Goal: Information Seeking & Learning: Learn about a topic

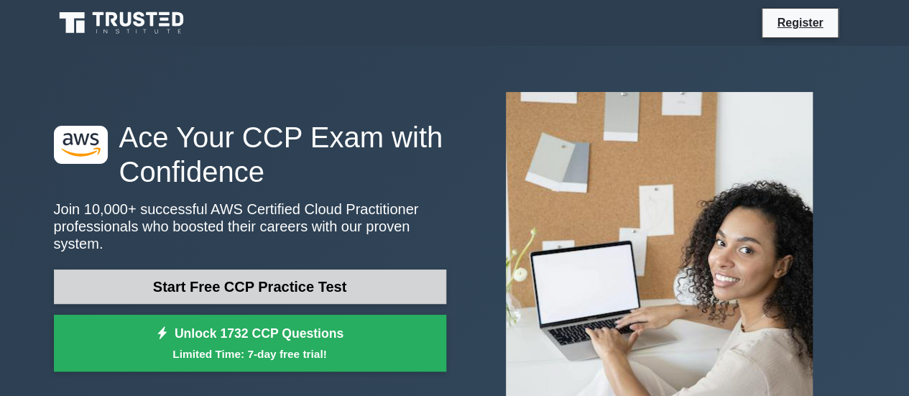
click at [359, 283] on link "Start Free CCP Practice Test" at bounding box center [250, 287] width 393 height 35
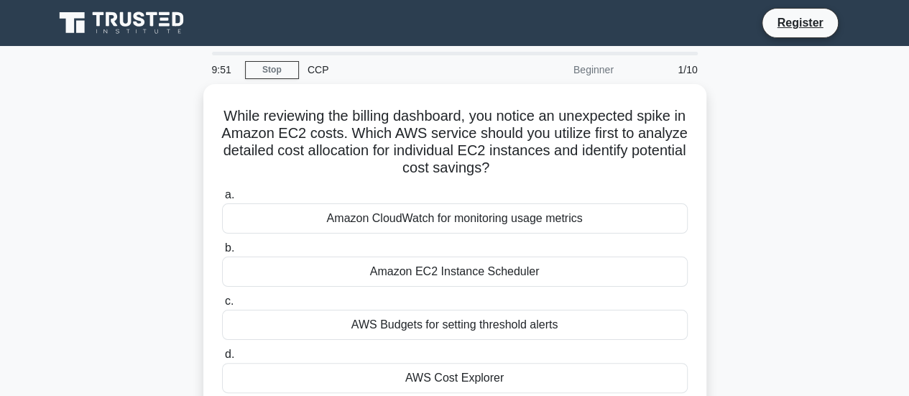
scroll to position [77, 0]
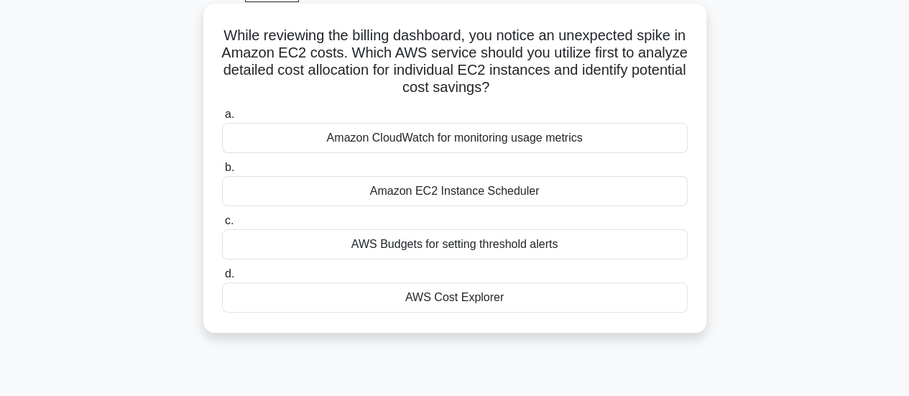
click at [446, 142] on div "Amazon CloudWatch for monitoring usage metrics" at bounding box center [455, 138] width 466 height 30
click at [222, 119] on input "a. Amazon CloudWatch for monitoring usage metrics" at bounding box center [222, 114] width 0 height 9
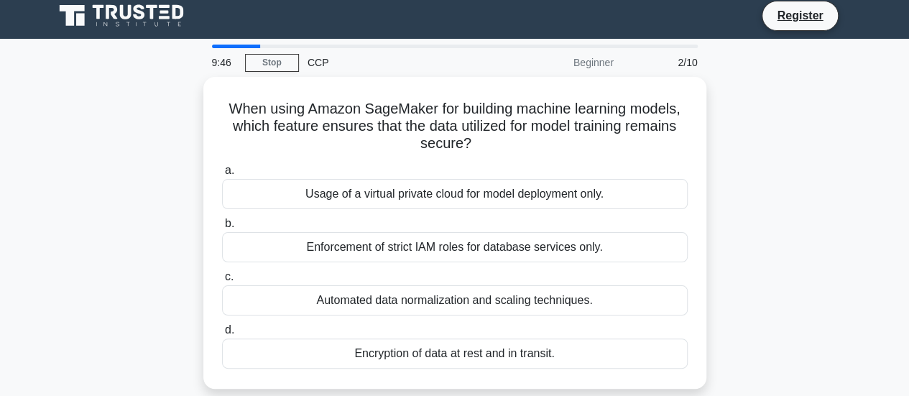
scroll to position [0, 0]
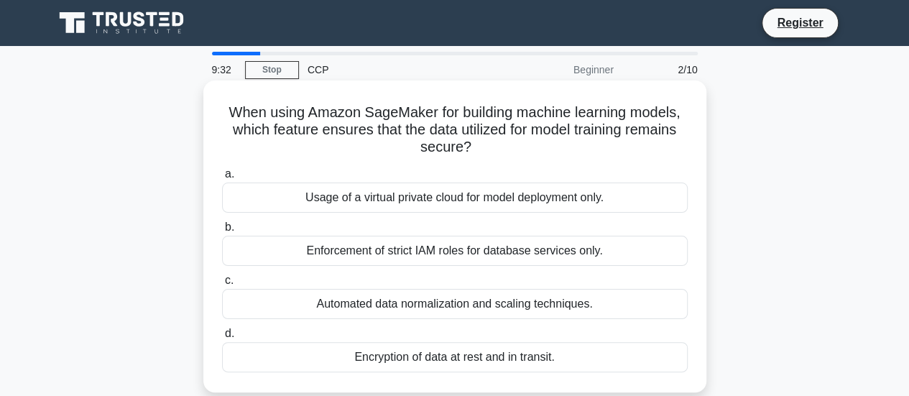
click at [447, 196] on div "Usage of a virtual private cloud for model deployment only." at bounding box center [455, 198] width 466 height 30
click at [222, 179] on input "a. Usage of a virtual private cloud for model deployment only." at bounding box center [222, 174] width 0 height 9
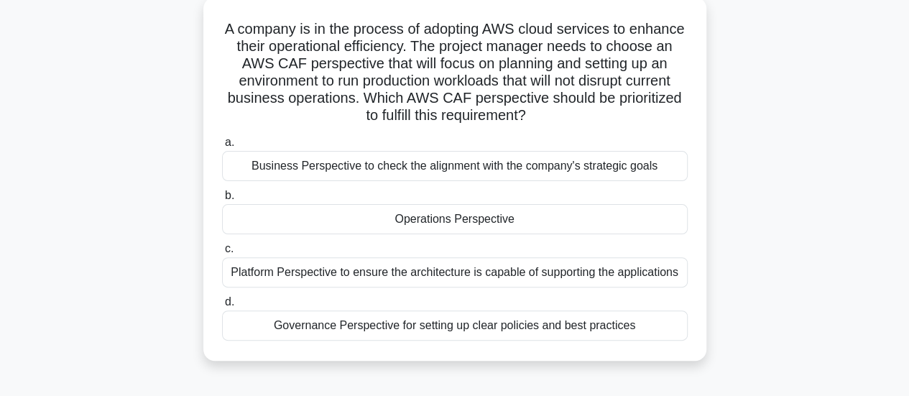
scroll to position [73, 0]
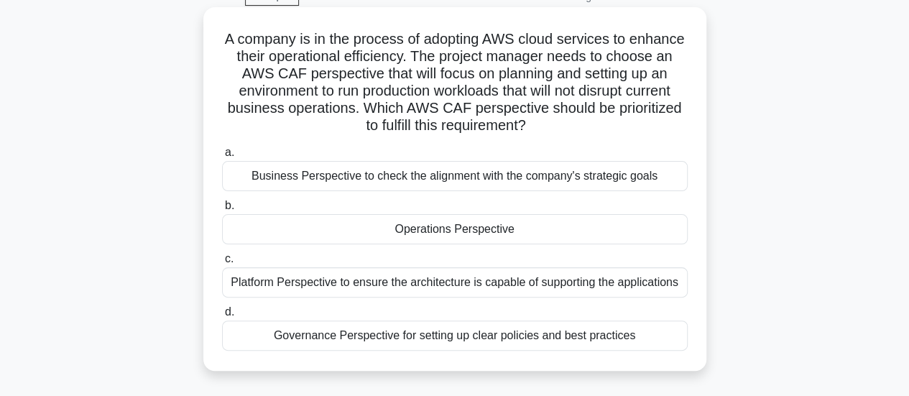
click at [432, 179] on div "Business Perspective to check the alignment with the company's strategic goals" at bounding box center [455, 176] width 466 height 30
click at [222, 157] on input "a. Business Perspective to check the alignment with the company's strategic goa…" at bounding box center [222, 152] width 0 height 9
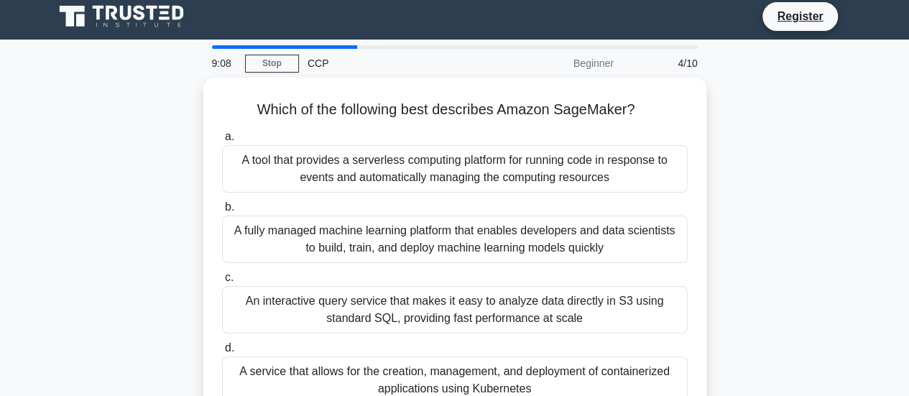
scroll to position [0, 0]
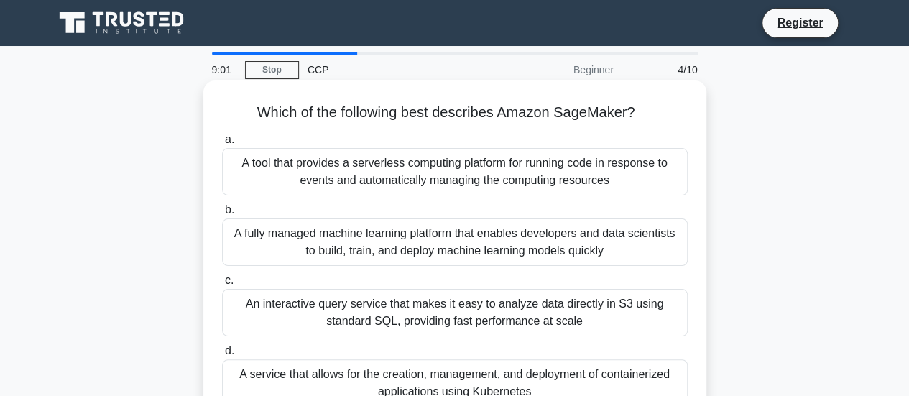
click at [433, 246] on div "A fully managed machine learning platform that enables developers and data scie…" at bounding box center [455, 242] width 466 height 47
click at [222, 215] on input "b. A fully managed machine learning platform that enables developers and data s…" at bounding box center [222, 210] width 0 height 9
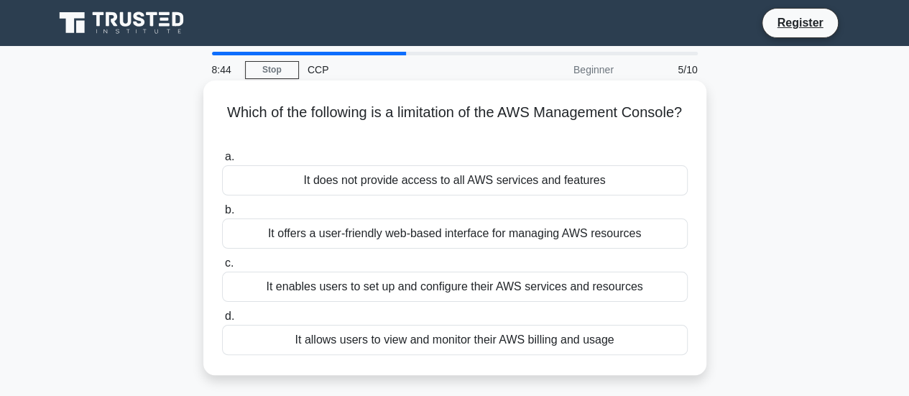
click at [463, 183] on div "It does not provide access to all AWS services and features" at bounding box center [455, 180] width 466 height 30
click at [222, 162] on input "a. It does not provide access to all AWS services and features" at bounding box center [222, 156] width 0 height 9
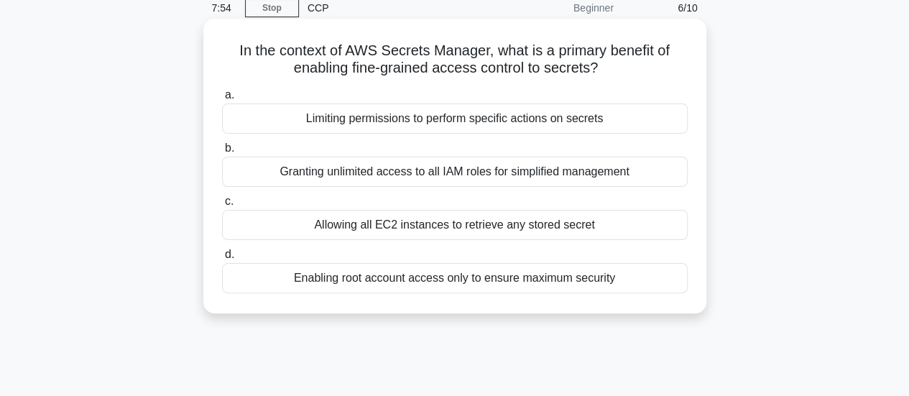
scroll to position [58, 0]
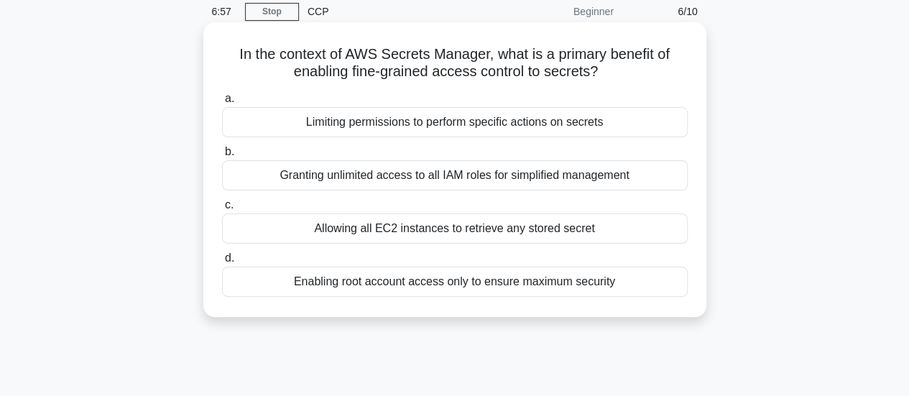
click at [418, 138] on div "a. Limiting permissions to perform specific actions on secrets b. Granting unli…" at bounding box center [455, 193] width 483 height 213
click at [418, 136] on div "Limiting permissions to perform specific actions on secrets" at bounding box center [455, 122] width 466 height 30
click at [222, 104] on input "a. Limiting permissions to perform specific actions on secrets" at bounding box center [222, 98] width 0 height 9
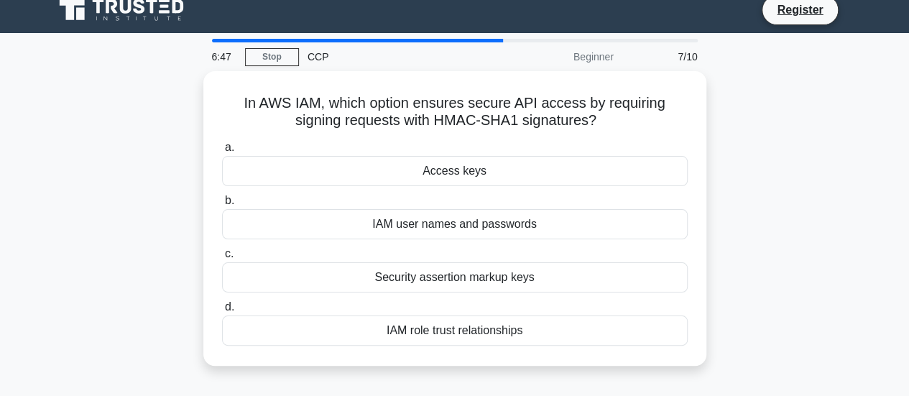
scroll to position [16, 0]
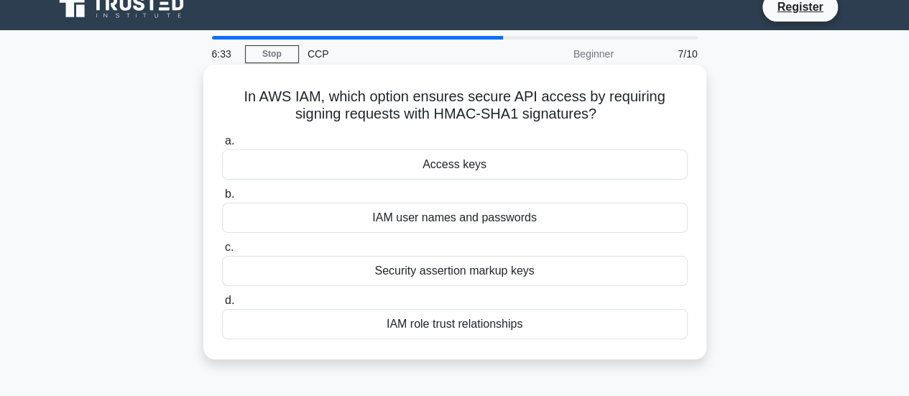
click at [425, 172] on div "Access keys" at bounding box center [455, 165] width 466 height 30
click at [222, 146] on input "a. Access keys" at bounding box center [222, 141] width 0 height 9
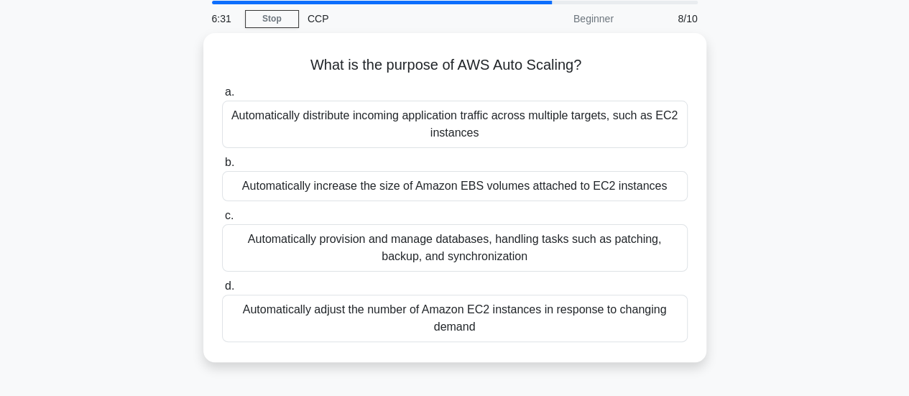
scroll to position [59, 0]
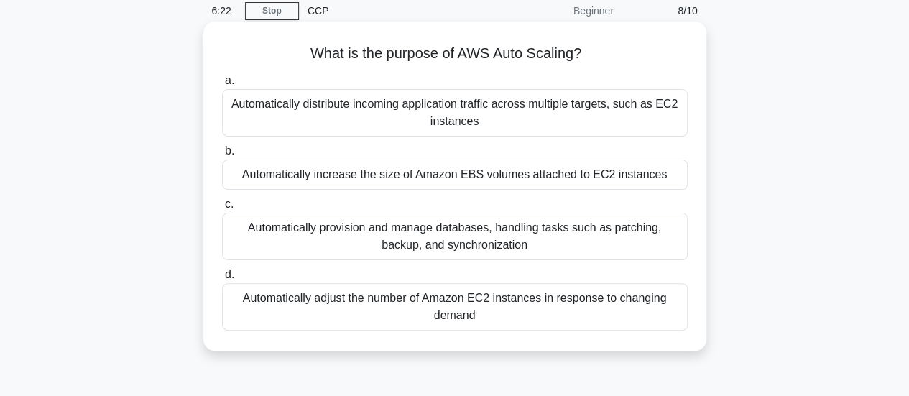
click at [455, 326] on div "Automatically adjust the number of Amazon EC2 instances in response to changing…" at bounding box center [455, 306] width 466 height 47
click at [222, 280] on input "d. Automatically adjust the number of Amazon EC2 instances in response to chang…" at bounding box center [222, 274] width 0 height 9
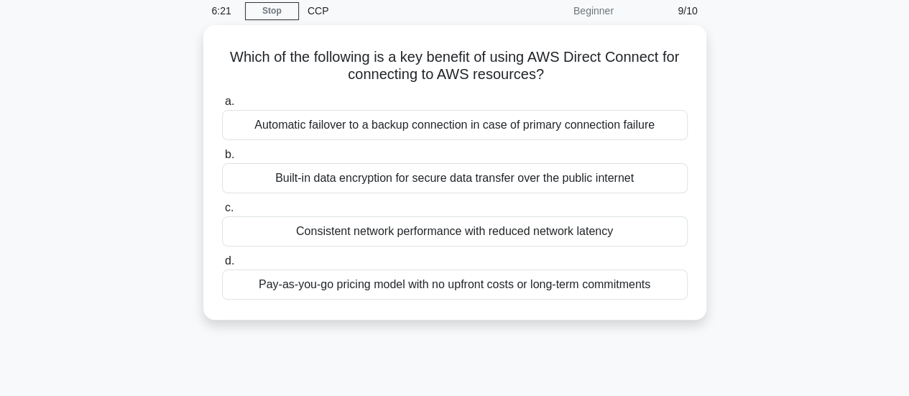
scroll to position [0, 0]
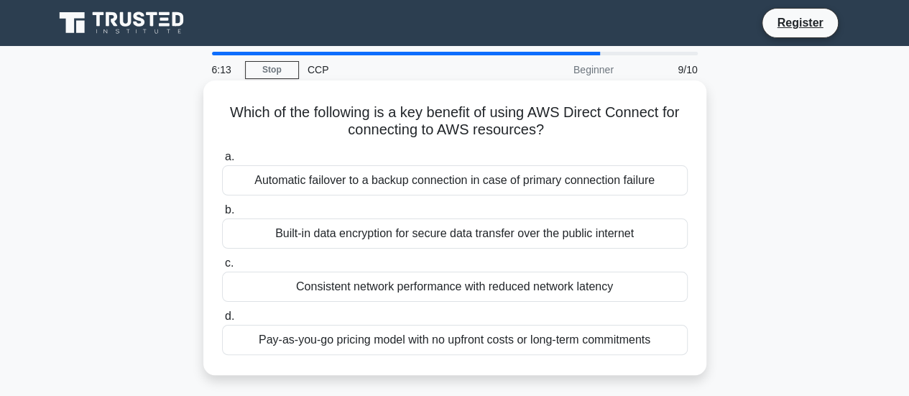
click at [462, 283] on div "Consistent network performance with reduced network latency" at bounding box center [455, 287] width 466 height 30
click at [222, 268] on input "c. Consistent network performance with reduced network latency" at bounding box center [222, 263] width 0 height 9
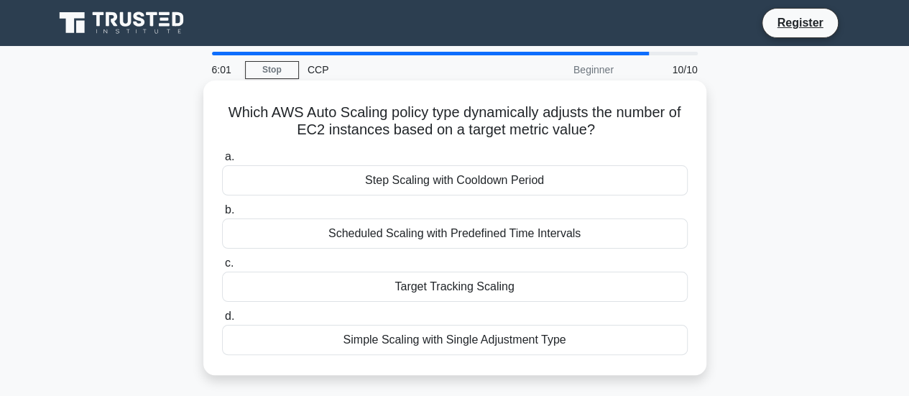
click at [461, 280] on div "Target Tracking Scaling" at bounding box center [455, 287] width 466 height 30
click at [222, 268] on input "c. Target Tracking Scaling" at bounding box center [222, 263] width 0 height 9
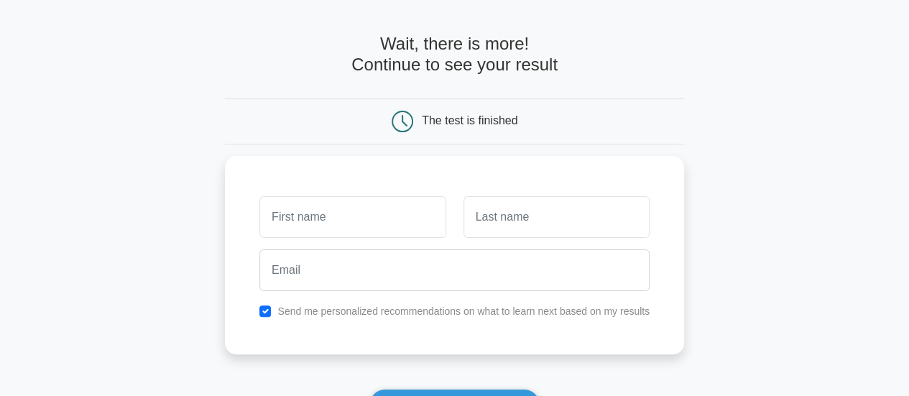
scroll to position [49, 0]
